Goal: Information Seeking & Learning: Learn about a topic

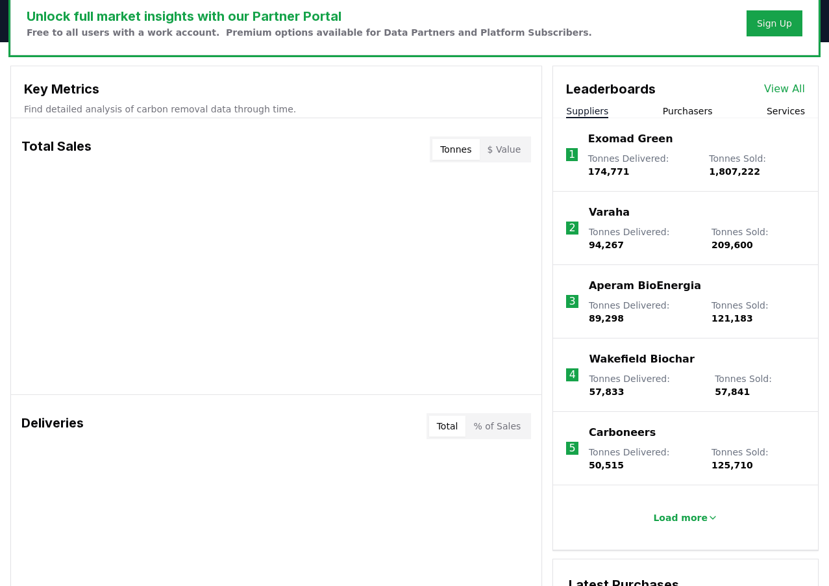
scroll to position [412, 0]
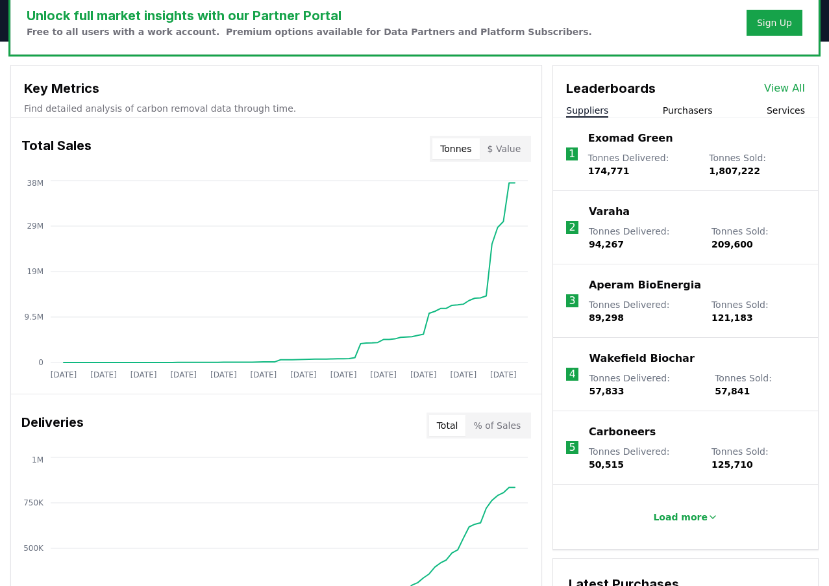
click at [689, 112] on button "Purchasers" at bounding box center [688, 110] width 50 height 13
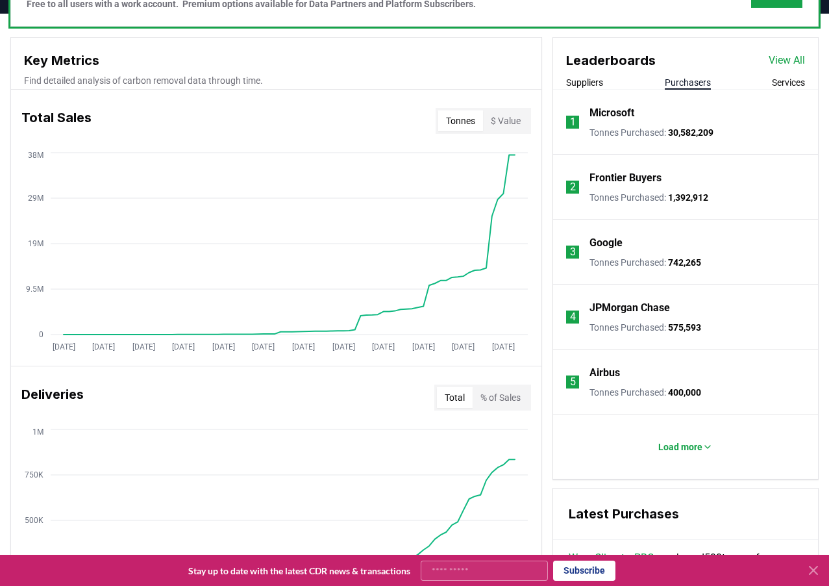
scroll to position [444, 0]
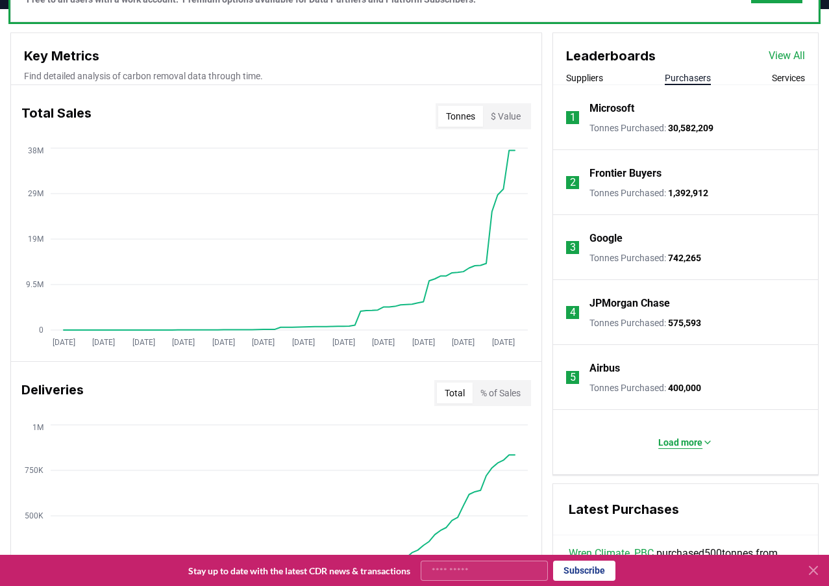
click at [671, 445] on p "Load more" at bounding box center [680, 442] width 44 height 13
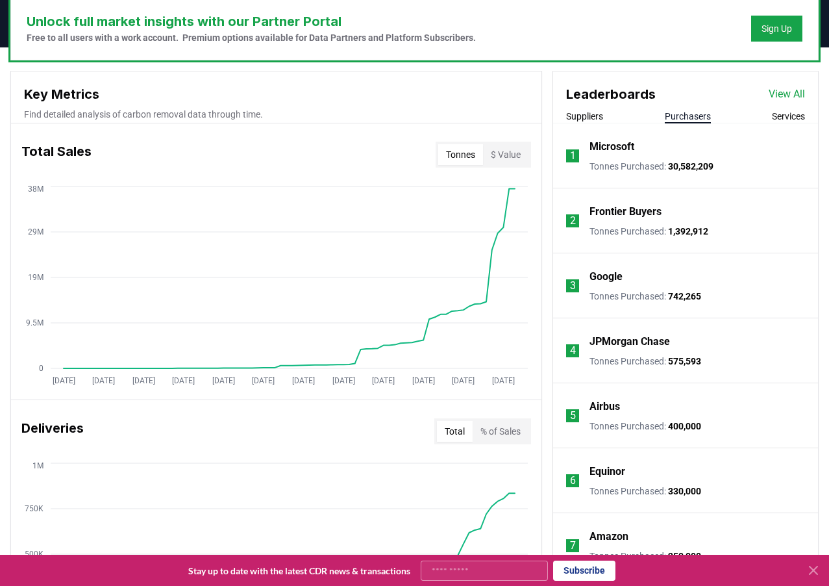
scroll to position [415, 0]
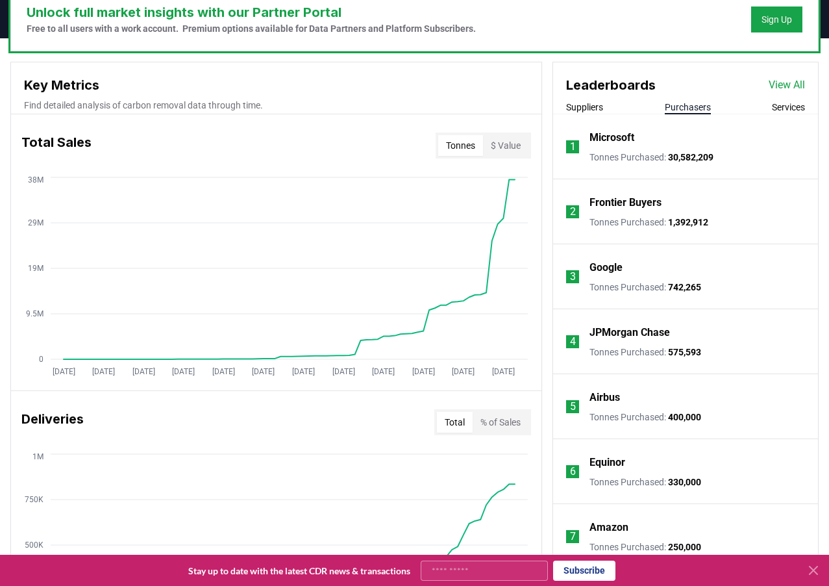
click at [788, 91] on link "View All" at bounding box center [787, 85] width 36 height 16
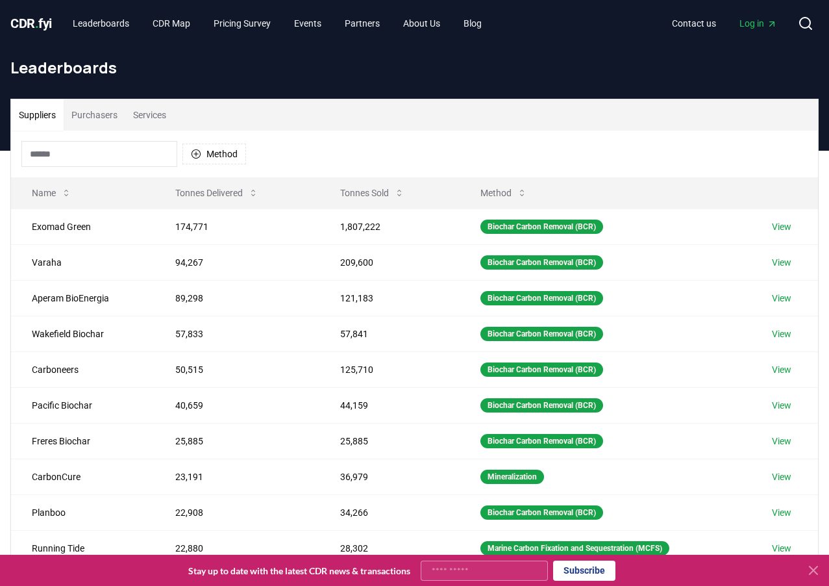
click at [94, 119] on button "Purchasers" at bounding box center [95, 114] width 62 height 31
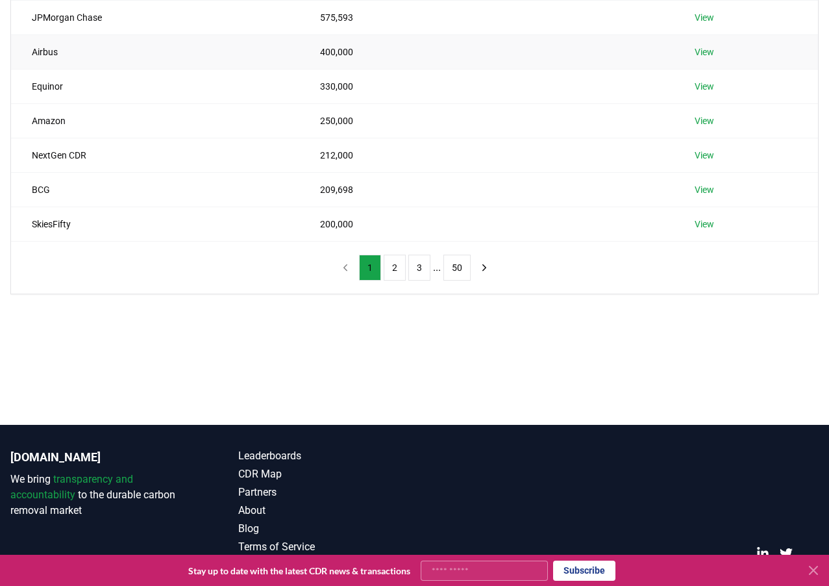
scroll to position [340, 0]
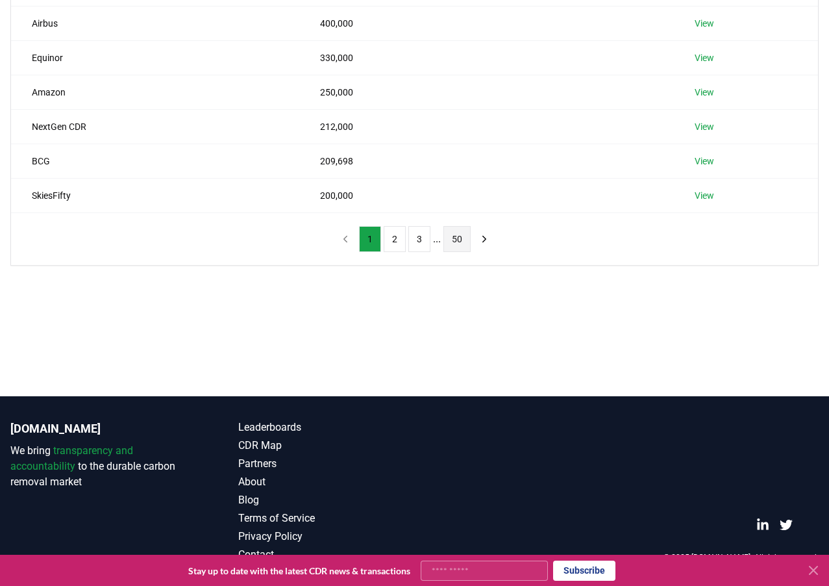
click at [448, 249] on button "50" at bounding box center [457, 239] width 27 height 26
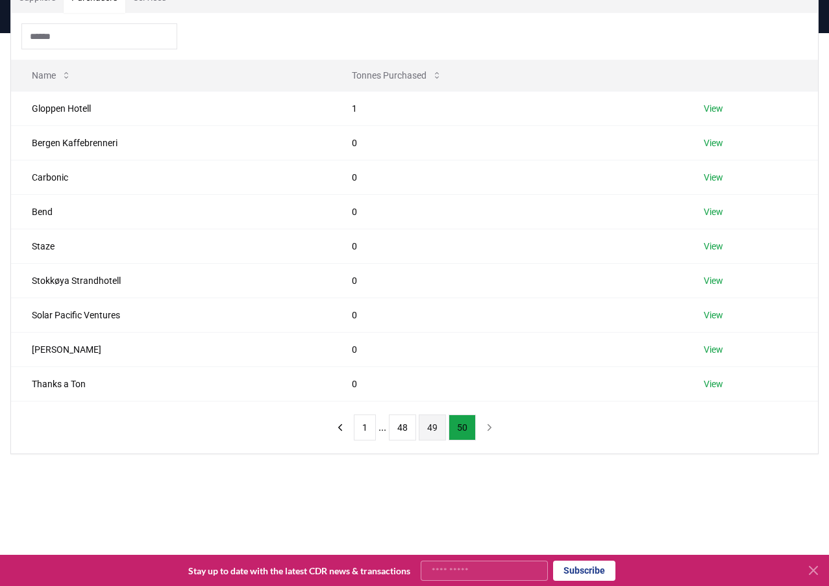
scroll to position [105, 0]
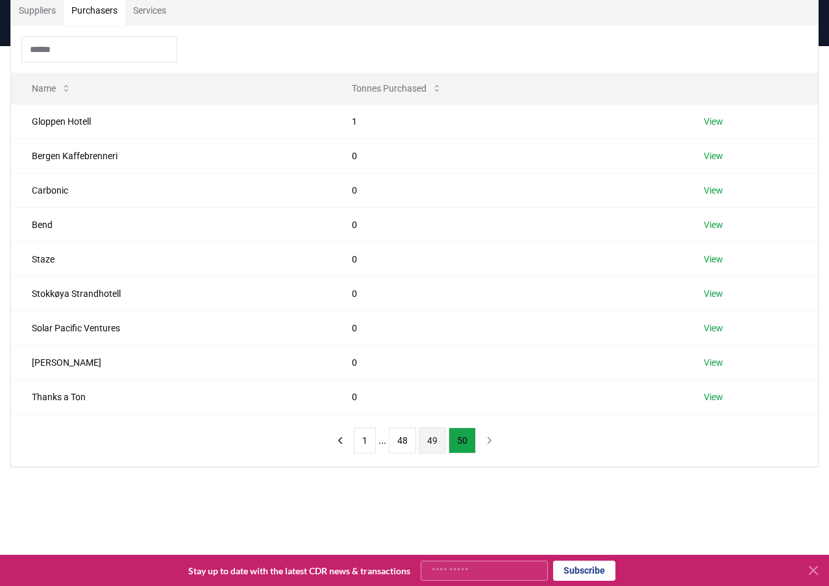
click at [436, 438] on button "49" at bounding box center [432, 440] width 27 height 26
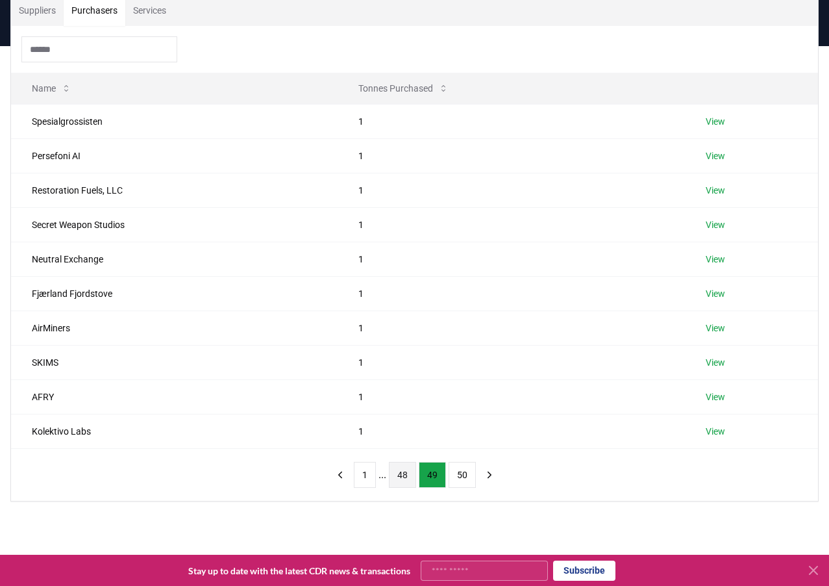
click at [406, 472] on button "48" at bounding box center [402, 475] width 27 height 26
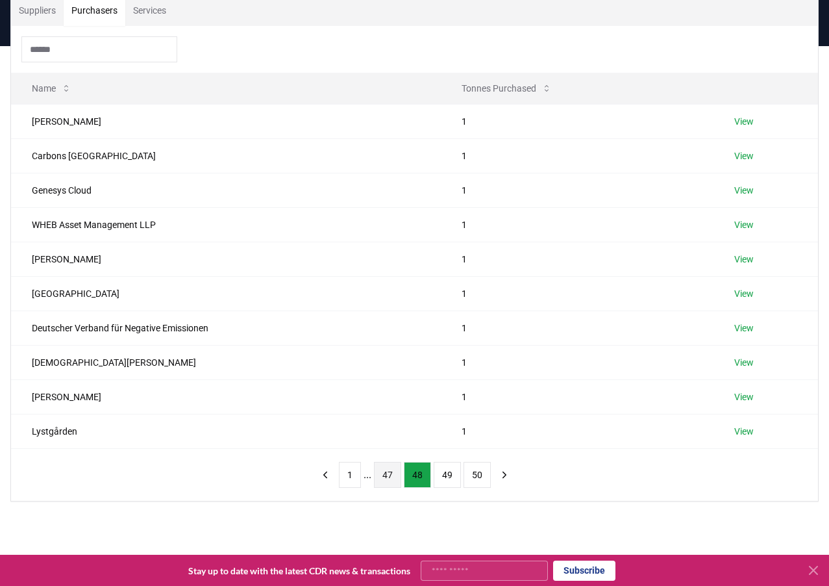
click at [384, 479] on button "47" at bounding box center [387, 475] width 27 height 26
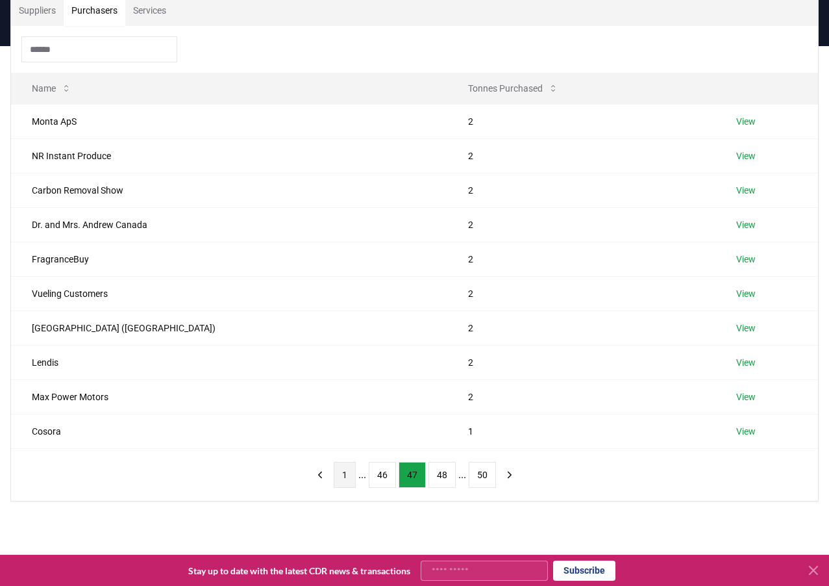
click at [341, 477] on button "1" at bounding box center [345, 475] width 22 height 26
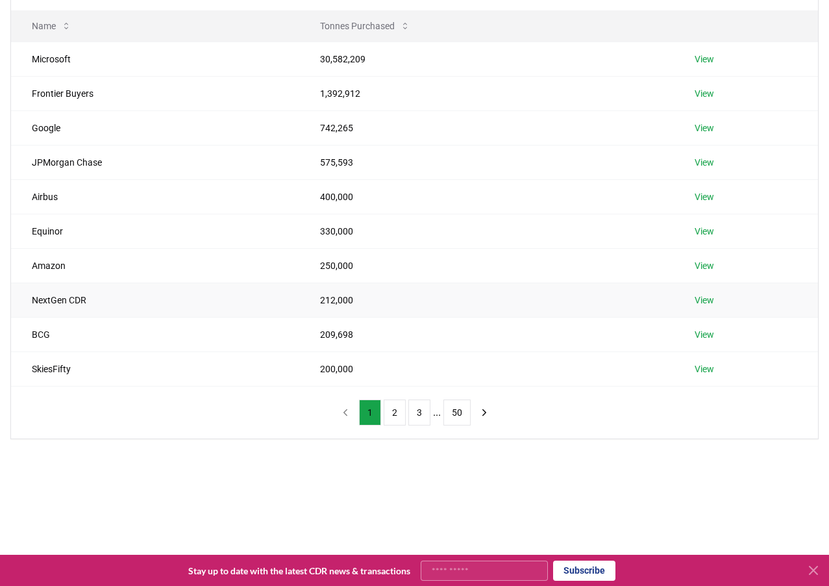
scroll to position [175, 0]
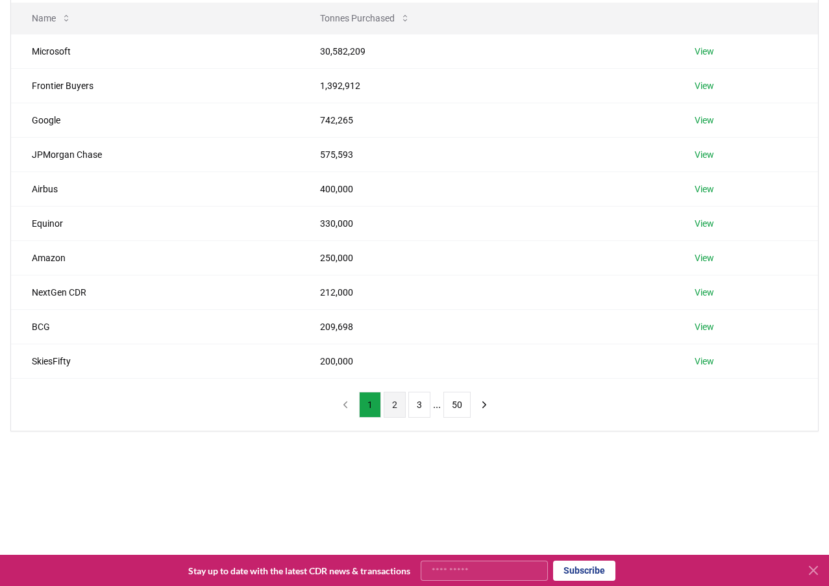
click at [390, 408] on button "2" at bounding box center [395, 405] width 22 height 26
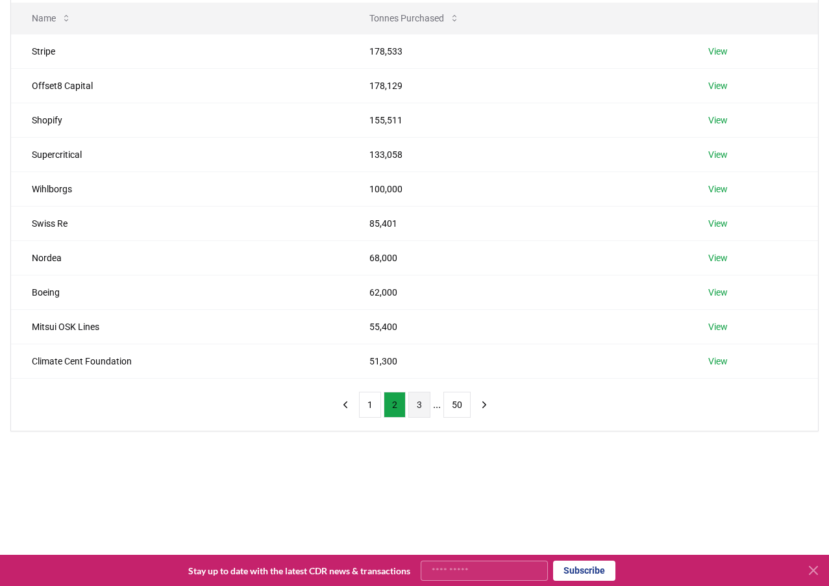
click at [414, 412] on button "3" at bounding box center [419, 405] width 22 height 26
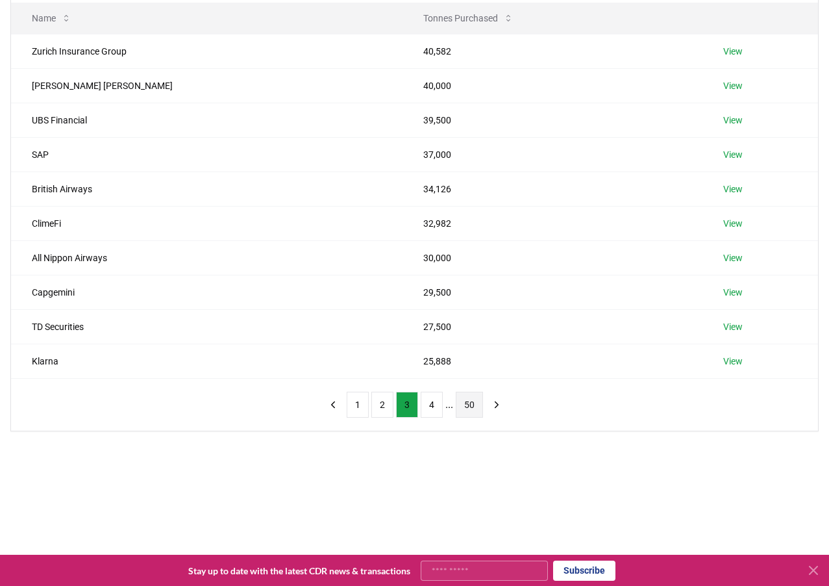
click at [469, 409] on button "50" at bounding box center [469, 405] width 27 height 26
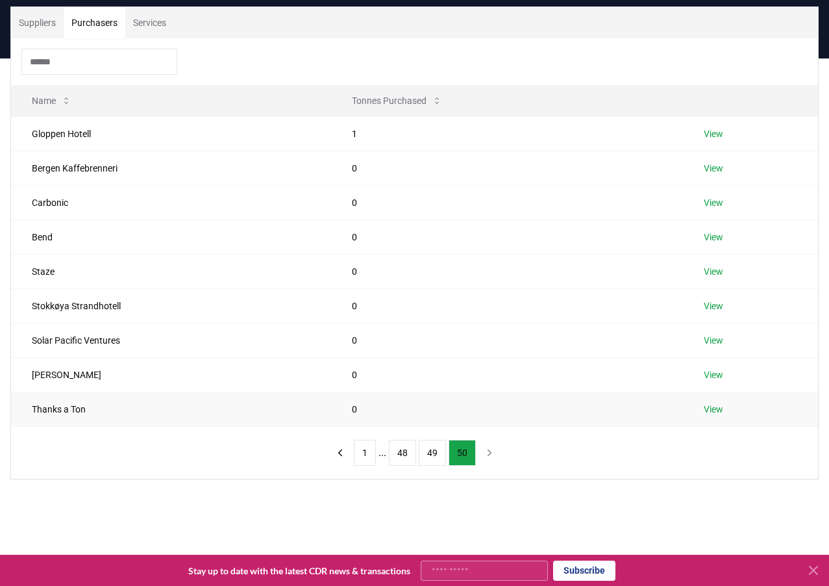
scroll to position [85, 0]
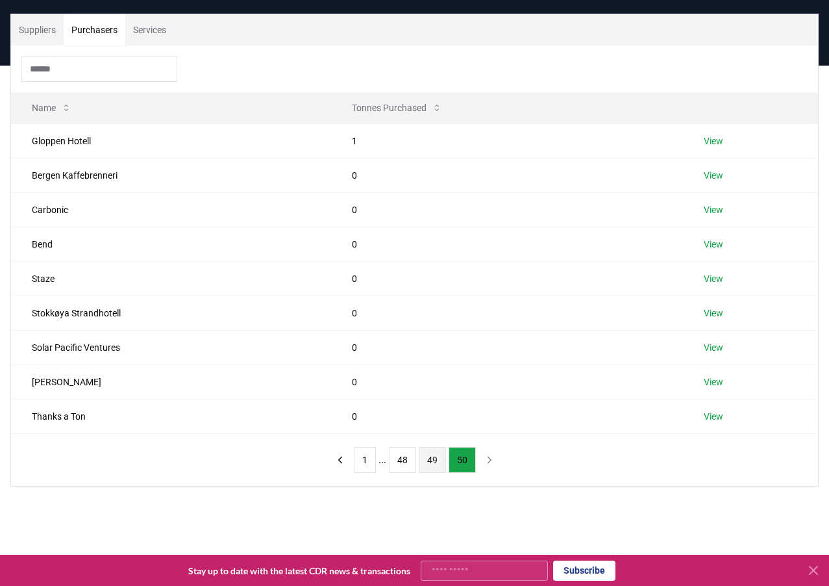
click at [427, 462] on button "49" at bounding box center [432, 460] width 27 height 26
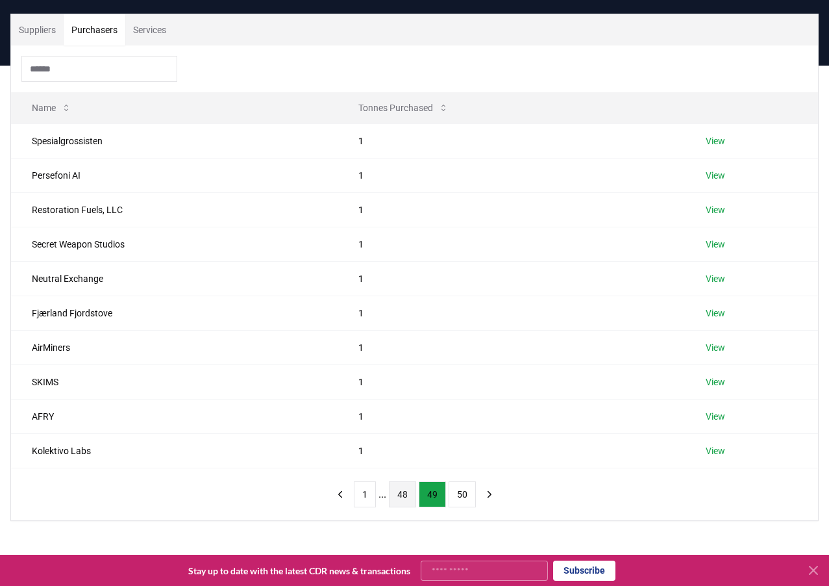
click at [398, 495] on button "48" at bounding box center [402, 494] width 27 height 26
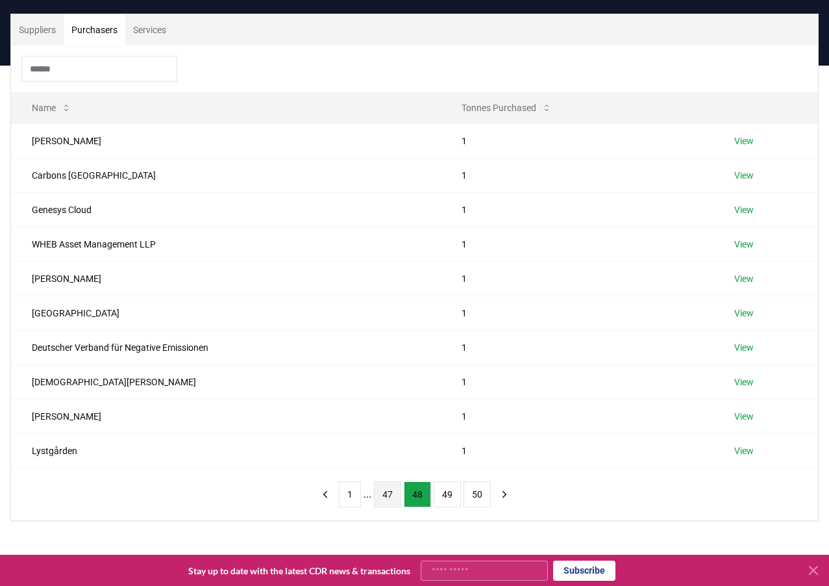
click at [382, 497] on button "47" at bounding box center [387, 494] width 27 height 26
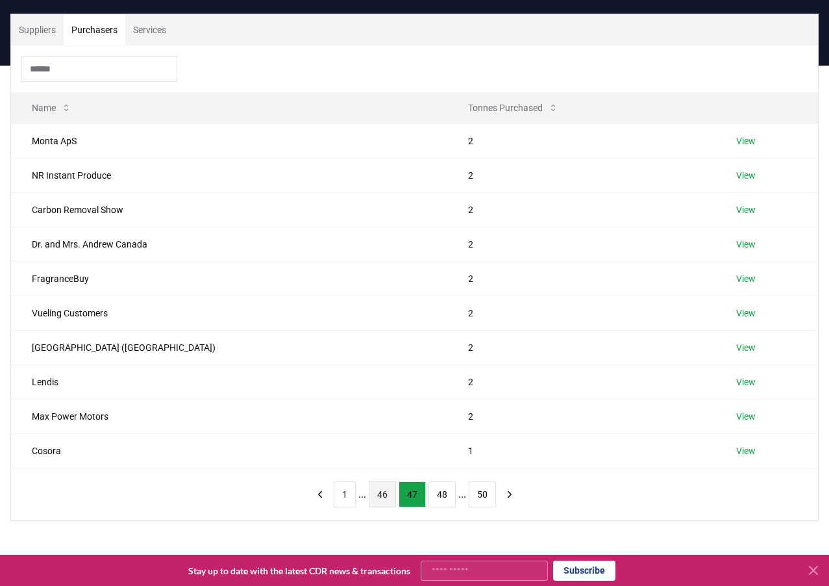
click at [376, 499] on button "46" at bounding box center [382, 494] width 27 height 26
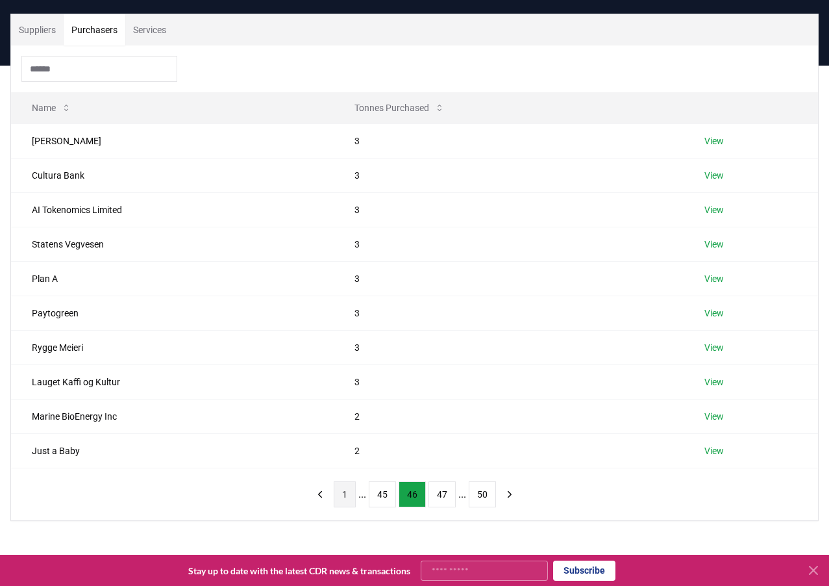
click at [338, 496] on button "1" at bounding box center [345, 494] width 22 height 26
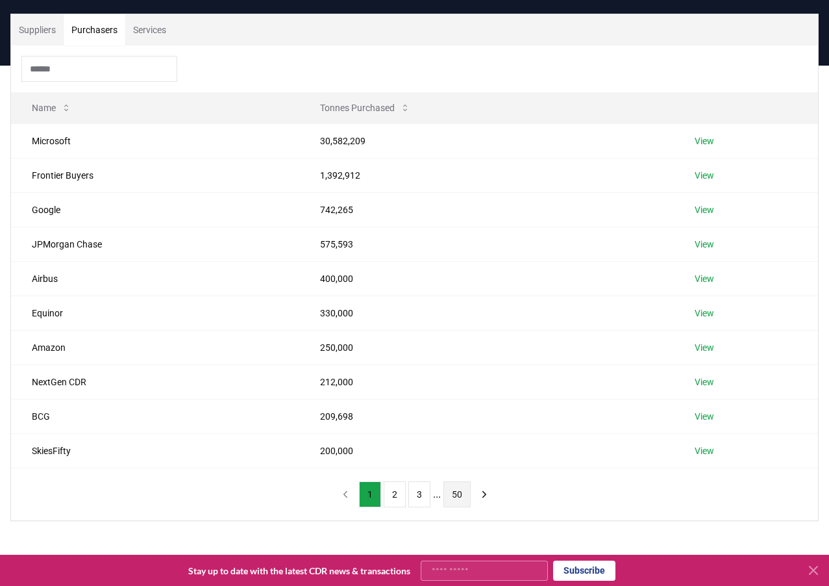
click at [445, 497] on button "50" at bounding box center [457, 494] width 27 height 26
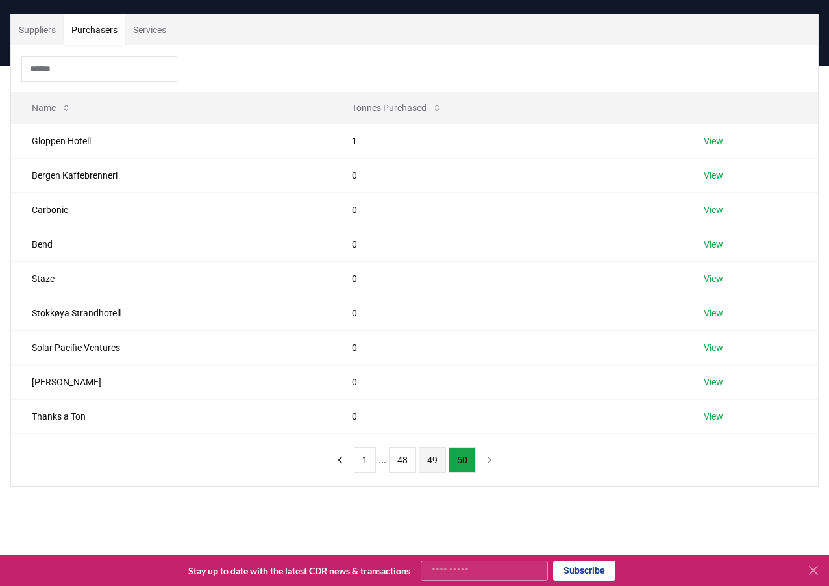
click at [431, 463] on button "49" at bounding box center [432, 460] width 27 height 26
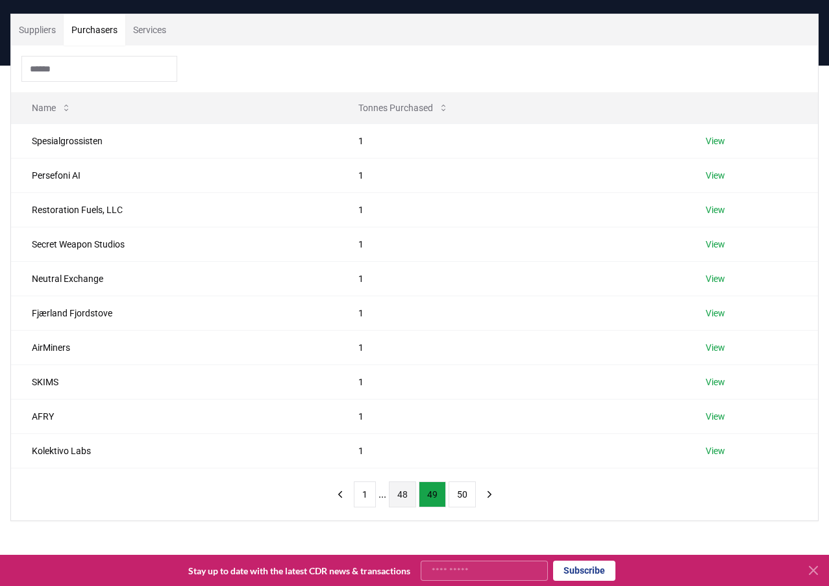
click at [403, 502] on button "48" at bounding box center [402, 494] width 27 height 26
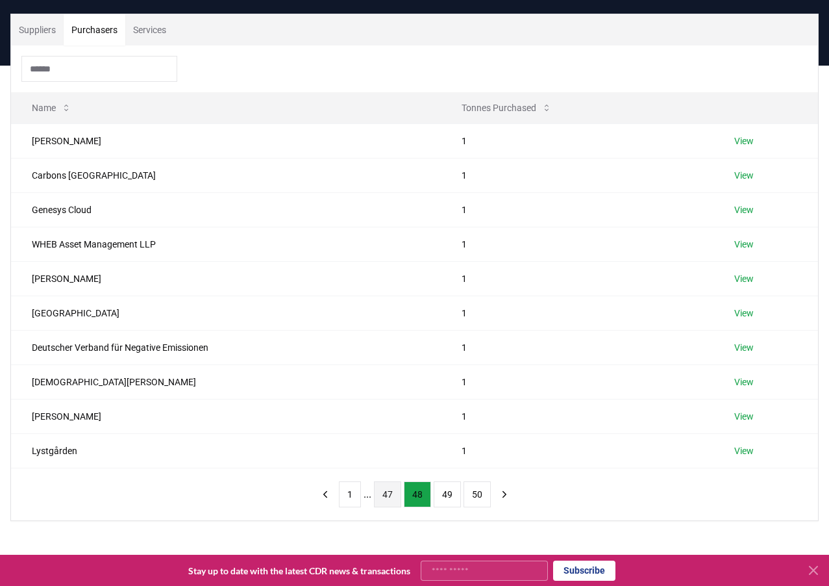
click at [379, 504] on button "47" at bounding box center [387, 494] width 27 height 26
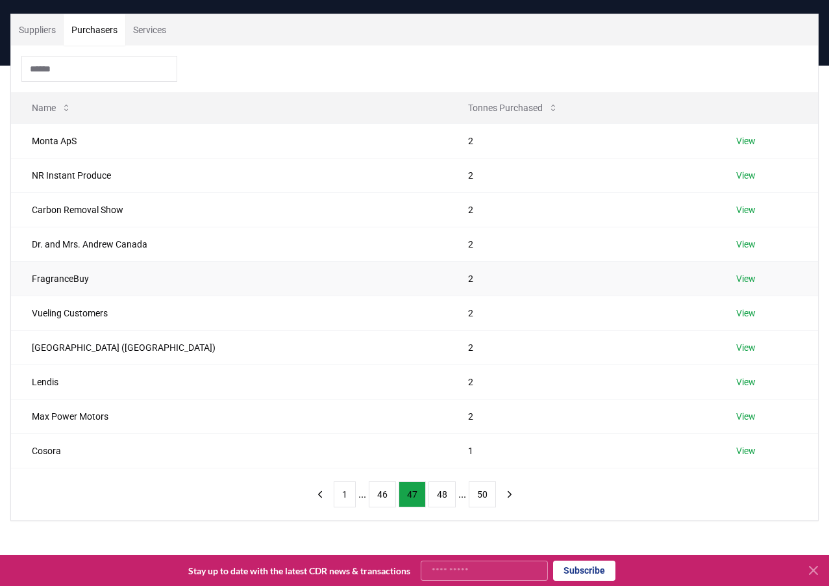
click at [447, 282] on td "2" at bounding box center [581, 278] width 268 height 34
click at [382, 500] on button "46" at bounding box center [382, 494] width 27 height 26
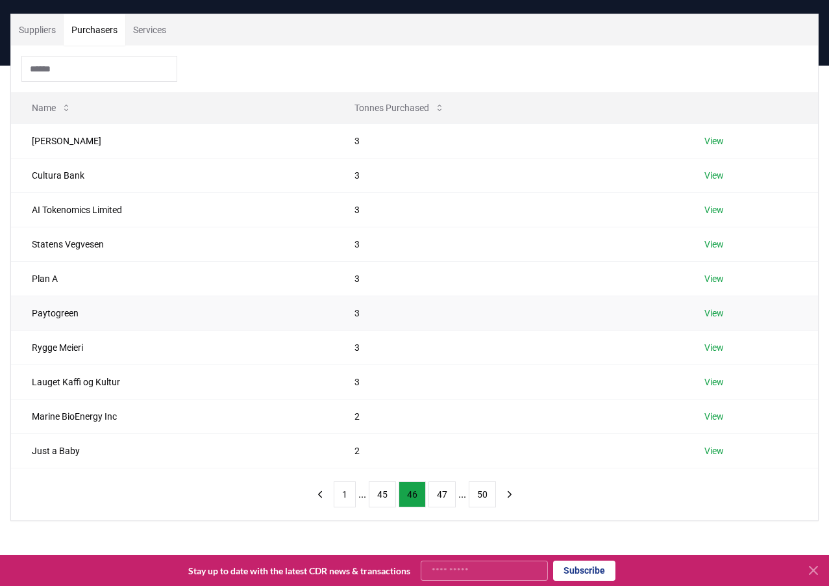
click at [53, 327] on td "Paytogreen" at bounding box center [172, 312] width 323 height 34
click at [55, 318] on td "Paytogreen" at bounding box center [172, 312] width 323 height 34
click at [57, 345] on td "Rygge Meieri" at bounding box center [172, 347] width 323 height 34
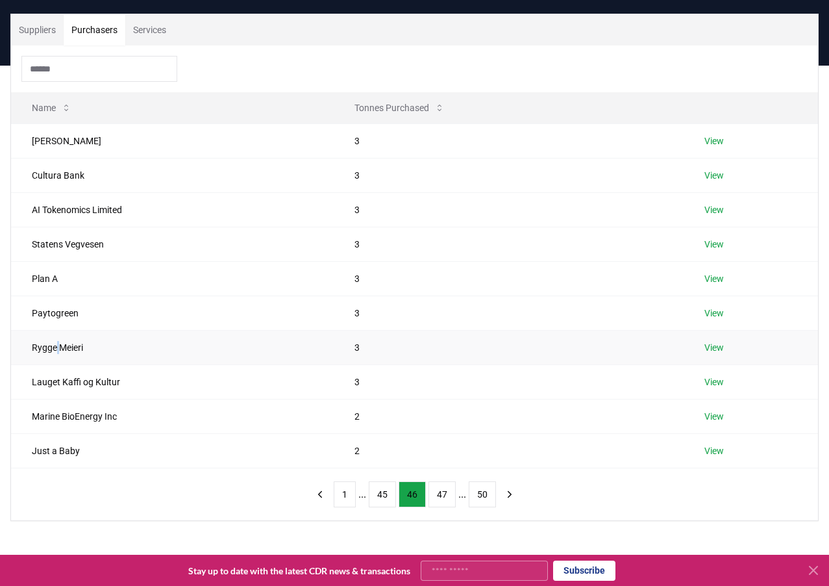
click at [57, 345] on td "Rygge Meieri" at bounding box center [172, 347] width 323 height 34
click at [387, 485] on button "45" at bounding box center [382, 494] width 27 height 26
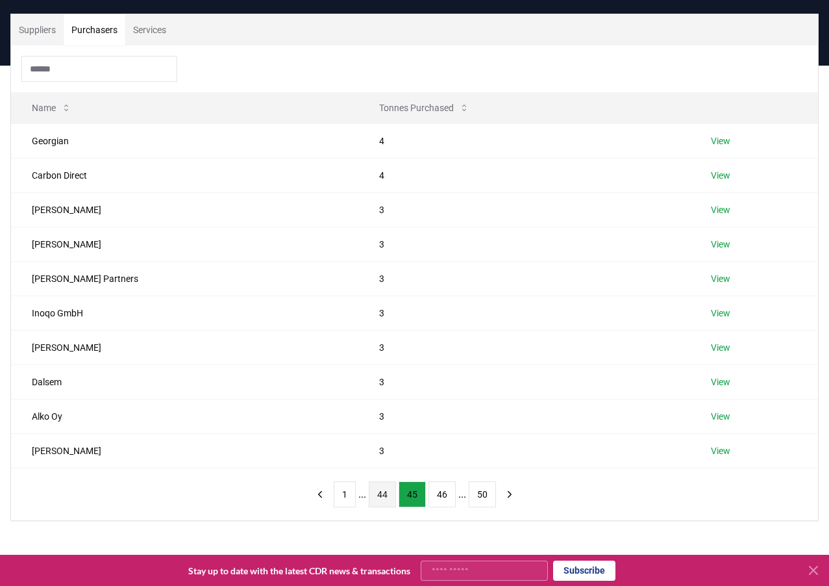
click at [380, 496] on button "44" at bounding box center [382, 494] width 27 height 26
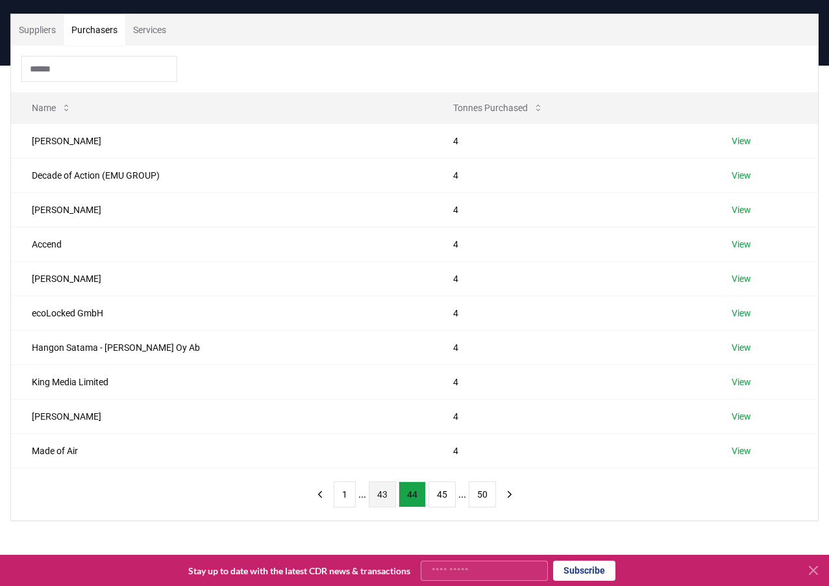
click at [380, 499] on button "43" at bounding box center [382, 494] width 27 height 26
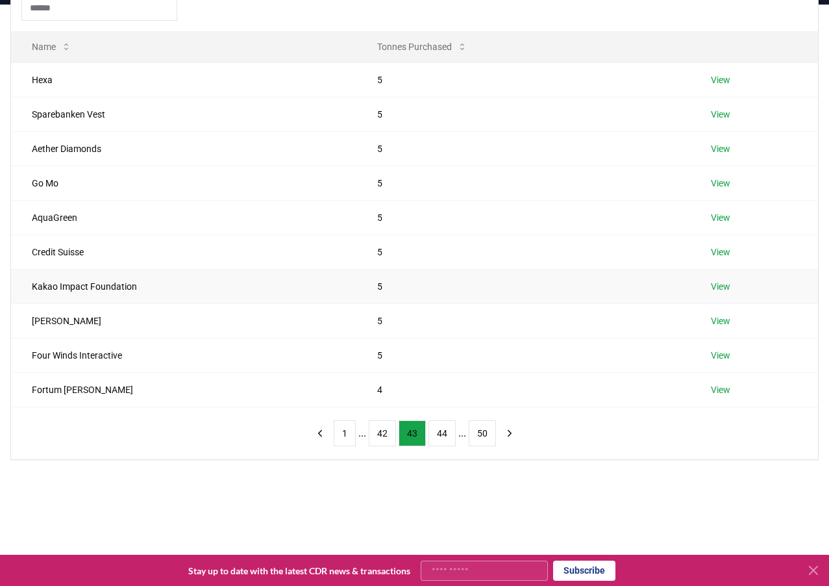
scroll to position [0, 0]
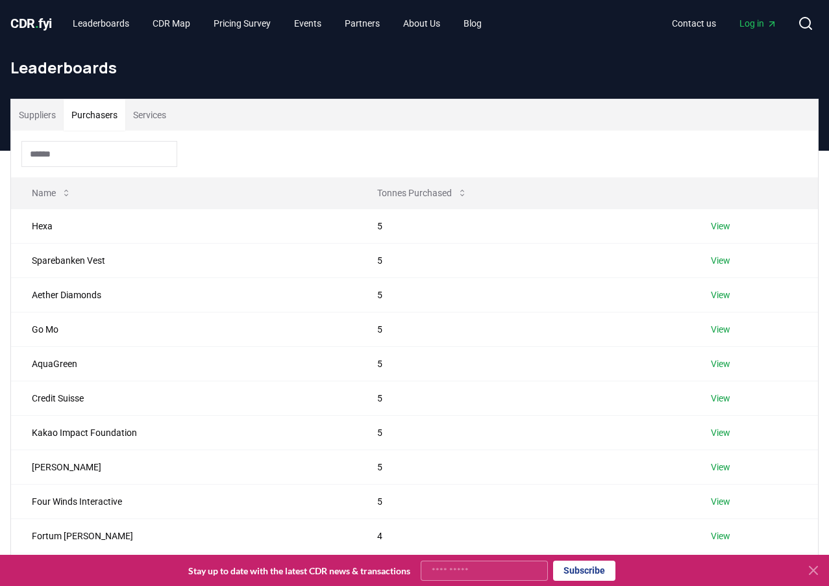
click at [40, 112] on button "Suppliers" at bounding box center [37, 114] width 53 height 31
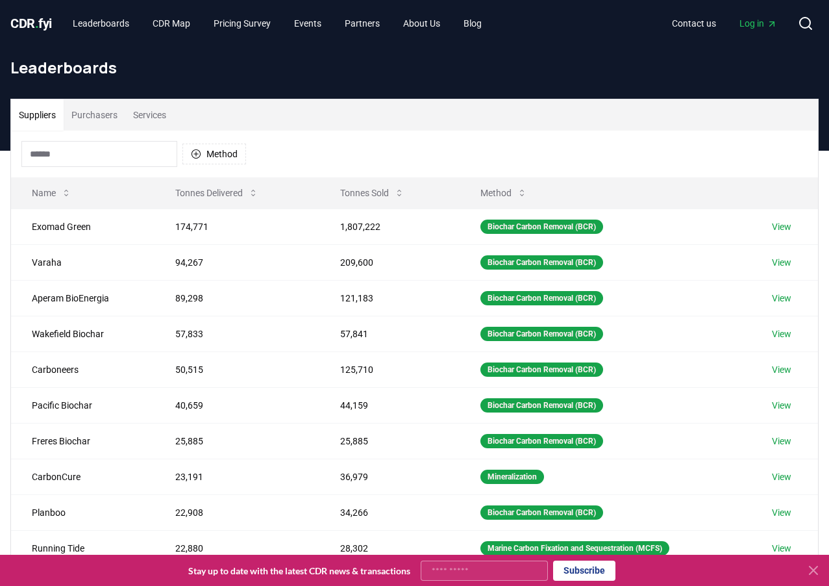
click at [90, 120] on button "Purchasers" at bounding box center [95, 114] width 62 height 31
